Goal: Task Accomplishment & Management: Manage account settings

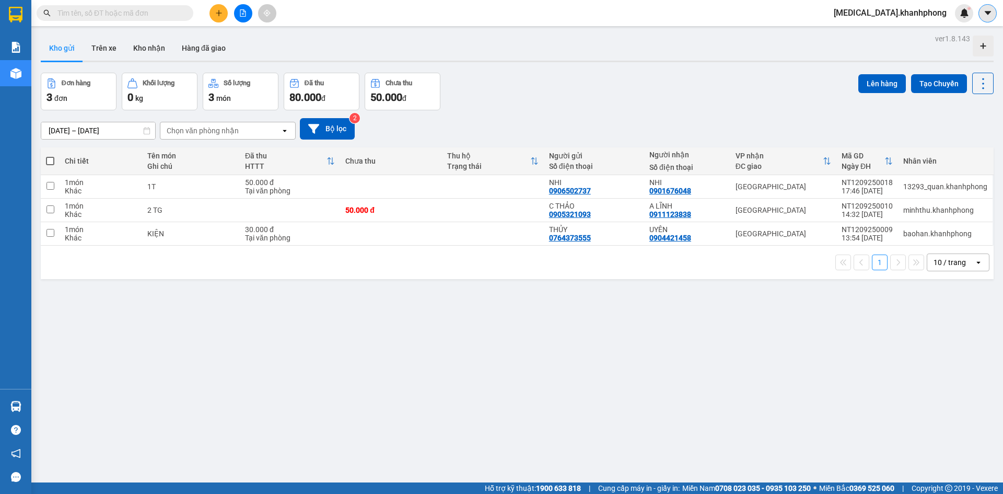
click at [992, 16] on icon "caret-down" at bounding box center [987, 12] width 9 height 9
click at [928, 10] on span "[MEDICAL_DATA].khanhphong" at bounding box center [890, 12] width 130 height 13
click at [912, 34] on span "Đăng xuất" at bounding box center [917, 32] width 64 height 11
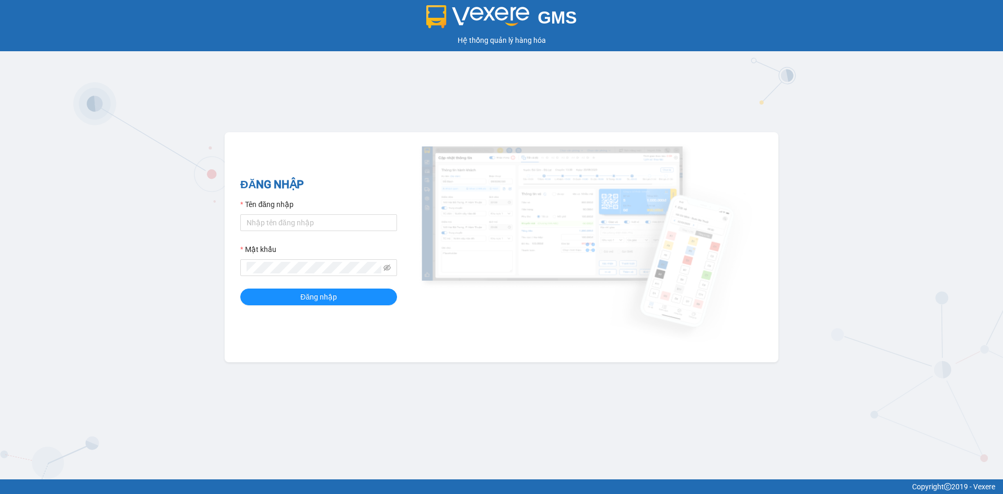
drag, startPoint x: 917, startPoint y: 150, endPoint x: 704, endPoint y: 162, distance: 214.0
click at [917, 149] on div "GMS Hệ thống [PERSON_NAME] hàng [PERSON_NAME] NHẬP Tên đăng nhập Mật khẩu Đăng …" at bounding box center [501, 239] width 1003 height 479
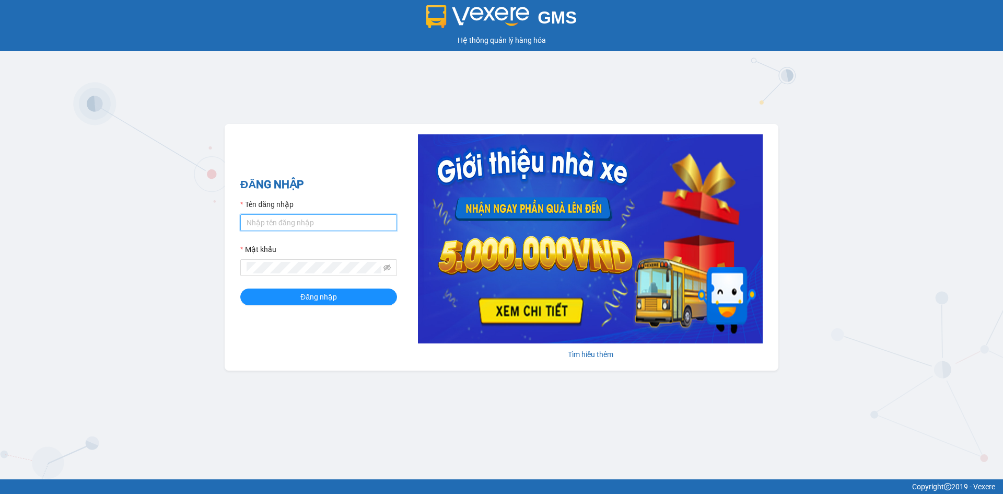
click at [322, 223] on input "Tên đăng nhập" at bounding box center [318, 222] width 157 height 17
type input "quan.khanhphong"
click at [305, 275] on span at bounding box center [318, 267] width 157 height 17
click at [320, 301] on span "Đăng nhập" at bounding box center [318, 296] width 37 height 11
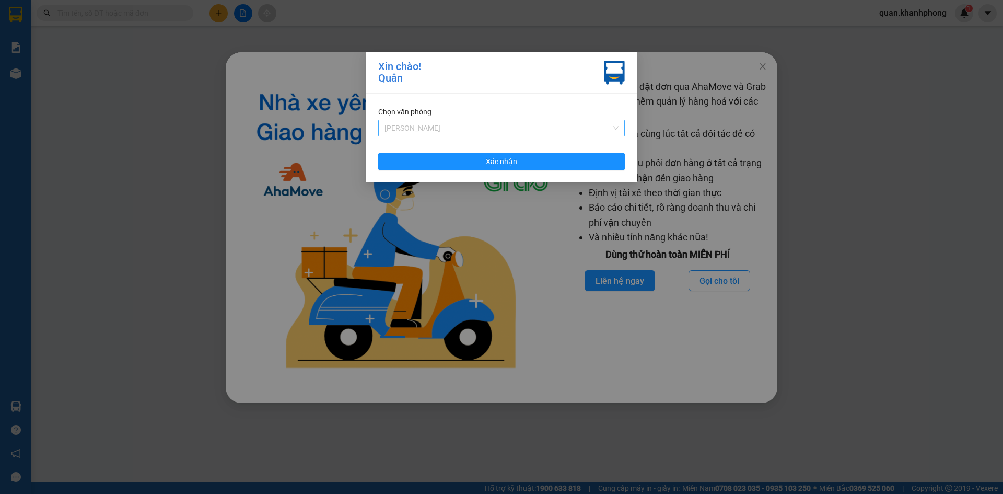
click at [492, 127] on span "[PERSON_NAME]" at bounding box center [501, 128] width 234 height 16
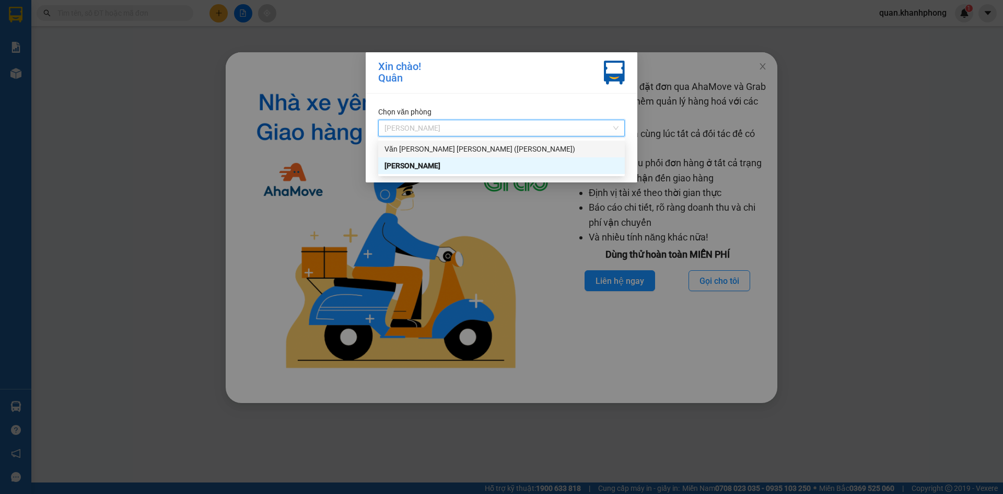
click at [469, 143] on div "Văn [PERSON_NAME] [PERSON_NAME] ([PERSON_NAME])" at bounding box center [501, 149] width 247 height 17
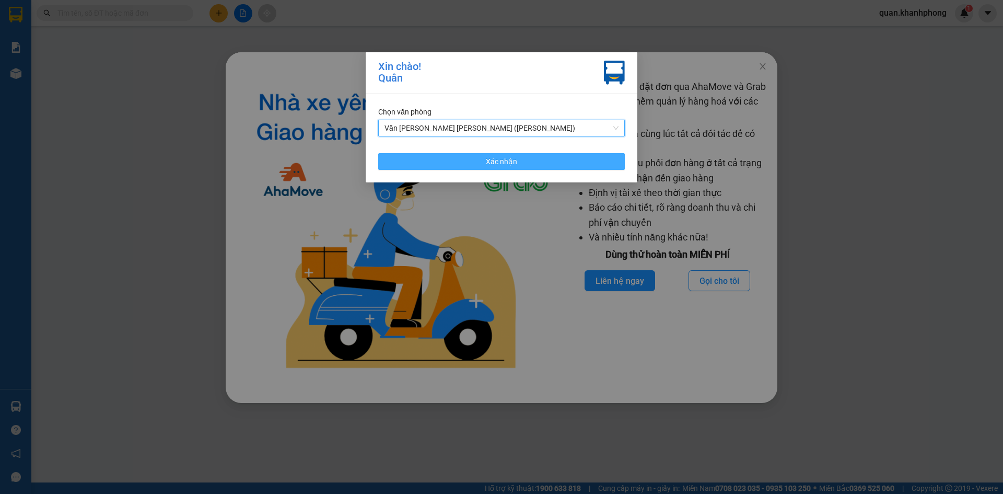
click at [507, 162] on span "Xác nhận" at bounding box center [501, 161] width 31 height 11
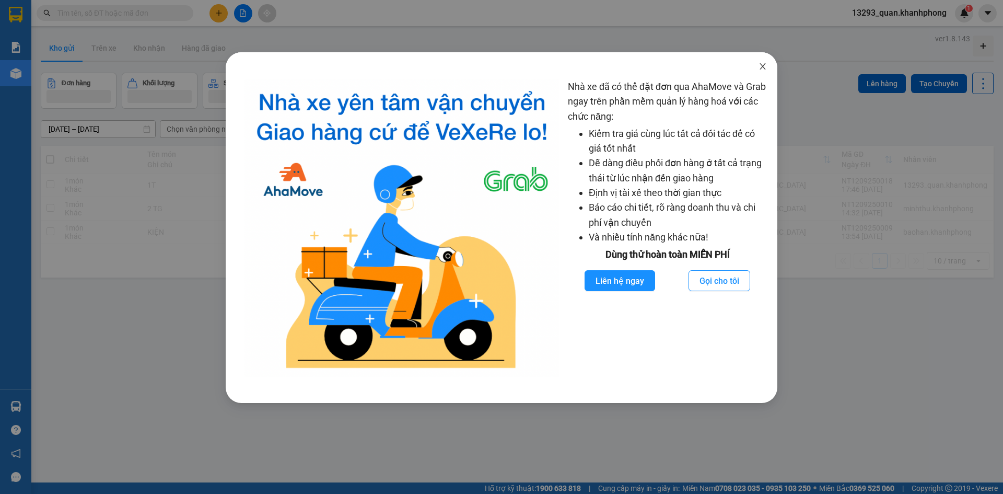
click at [764, 65] on icon "close" at bounding box center [763, 66] width 6 height 6
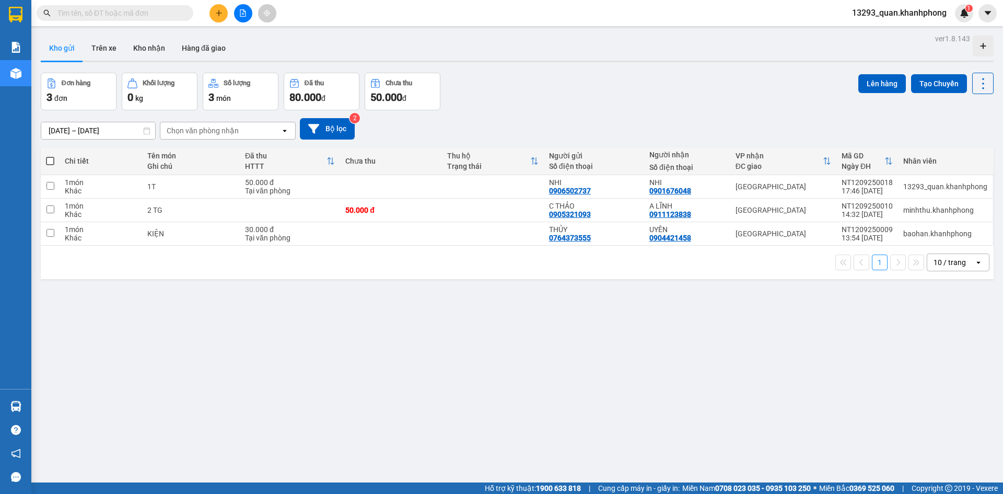
click at [748, 95] on div "Đơn hàng 3 đơn Khối lượng 0 kg Số lượng 3 món Đã thu 80.000 đ Chưa thu 50.000 đ…" at bounding box center [517, 92] width 953 height 38
click at [745, 92] on div "Đơn hàng 3 đơn Khối lượng 0 kg Số lượng 3 món Đã thu 80.000 đ Chưa thu 50.000 đ…" at bounding box center [517, 92] width 953 height 38
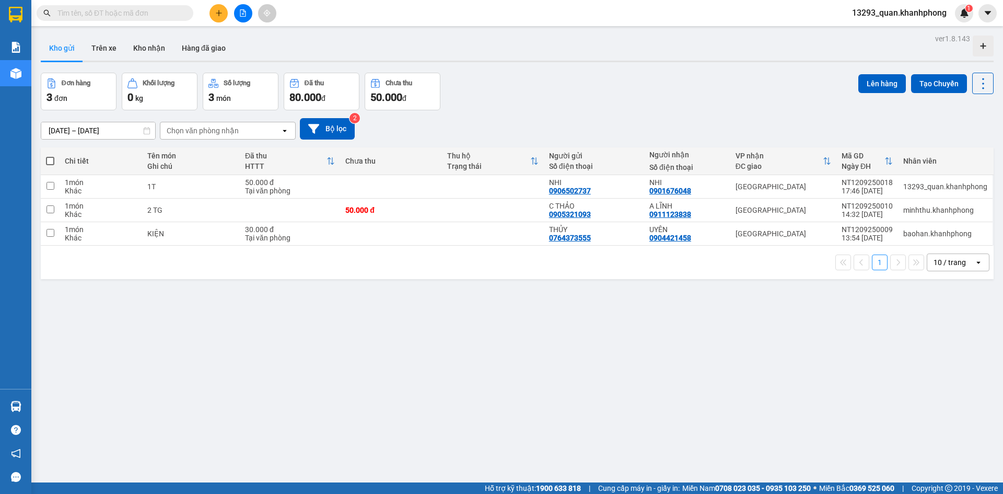
click at [745, 92] on div "Đơn hàng 3 đơn Khối lượng 0 kg Số lượng 3 món Đã thu 80.000 đ Chưa thu 50.000 đ…" at bounding box center [517, 92] width 953 height 38
